Goal: Check status: Check status

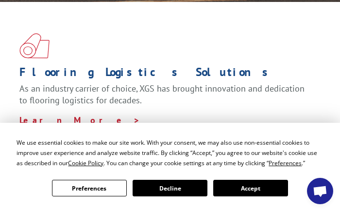
scroll to position [243, 0]
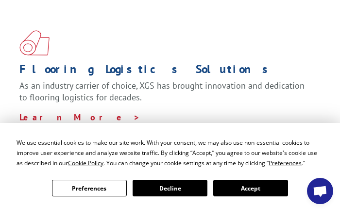
click at [238, 191] on button "Accept" at bounding box center [251, 187] width 75 height 17
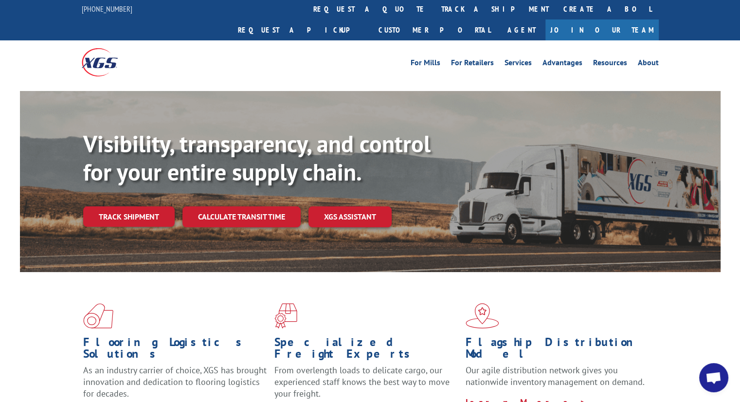
scroll to position [0, 0]
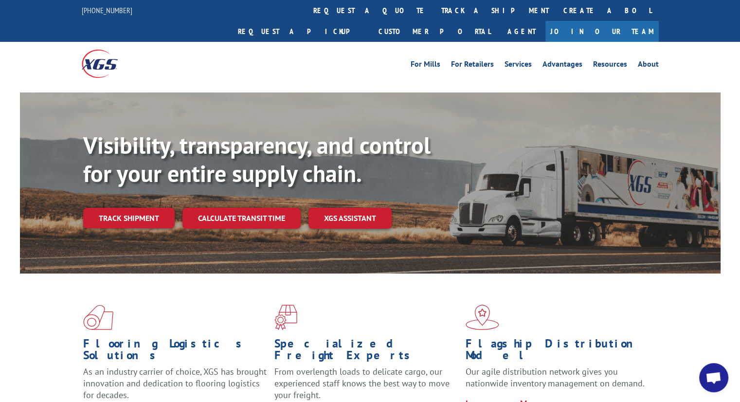
click at [145, 208] on link "Track shipment" at bounding box center [128, 218] width 91 height 20
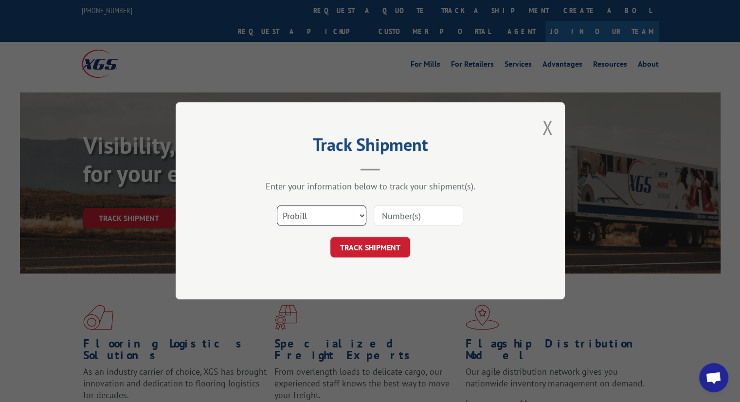
click at [340, 210] on select "Select category... Probill BOL PO" at bounding box center [321, 216] width 89 height 20
select select "bol"
click at [277, 206] on select "Select category... Probill BOL PO" at bounding box center [321, 216] width 89 height 20
click at [340, 210] on input at bounding box center [418, 216] width 89 height 20
type input "2874882"
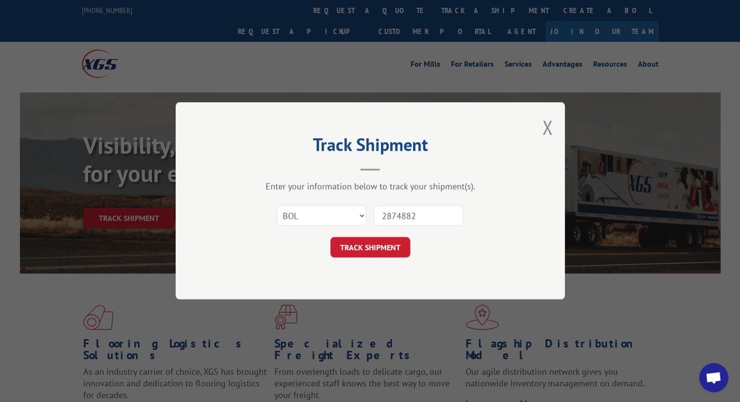
click button "TRACK SHIPMENT" at bounding box center [370, 247] width 80 height 20
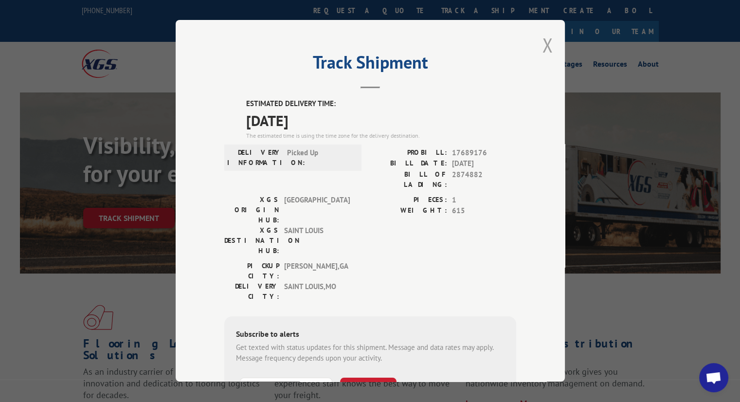
click at [340, 48] on button "Close modal" at bounding box center [547, 45] width 11 height 26
